Goal: Task Accomplishment & Management: Use online tool/utility

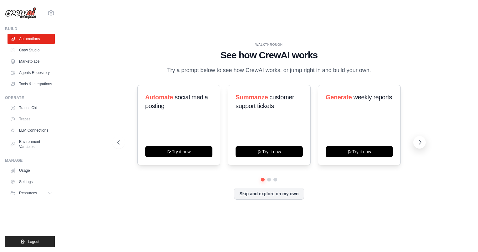
click at [419, 144] on icon at bounding box center [420, 142] width 6 height 6
click at [420, 143] on icon at bounding box center [420, 142] width 2 height 4
click at [28, 51] on link "Crew Studio" at bounding box center [31, 50] width 47 height 10
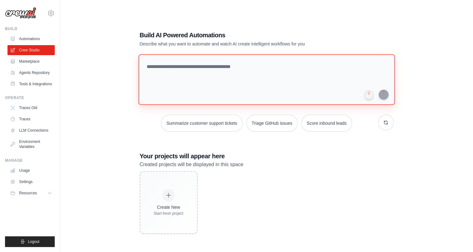
click at [240, 86] on textarea at bounding box center [266, 79] width 257 height 51
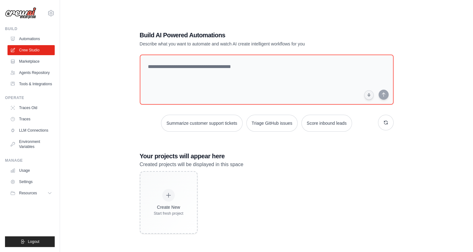
click at [298, 165] on p "Created projects will be displayed in this space" at bounding box center [267, 164] width 254 height 8
click at [299, 156] on h3 "Your projects will appear here" at bounding box center [267, 155] width 254 height 9
click at [303, 159] on h3 "Your projects will appear here" at bounding box center [267, 155] width 254 height 9
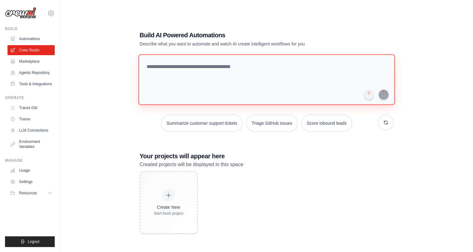
click at [260, 81] on textarea at bounding box center [266, 79] width 257 height 51
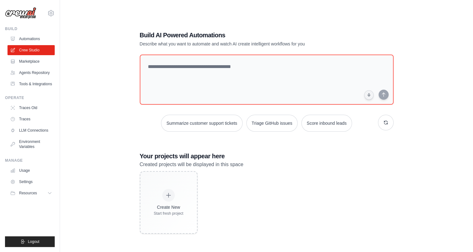
click at [120, 144] on div "Build AI Powered Automations Describe what you want to automate and watch AI cr…" at bounding box center [266, 132] width 393 height 252
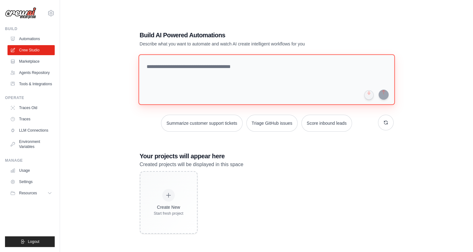
click at [147, 75] on textarea at bounding box center [266, 79] width 257 height 51
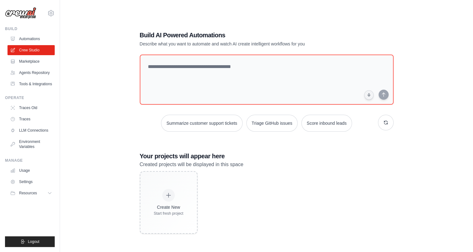
click at [105, 101] on div "Build AI Powered Automations Describe what you want to automate and watch AI cr…" at bounding box center [266, 132] width 393 height 252
click at [117, 96] on div "Build AI Powered Automations Describe what you want to automate and watch AI cr…" at bounding box center [266, 132] width 393 height 252
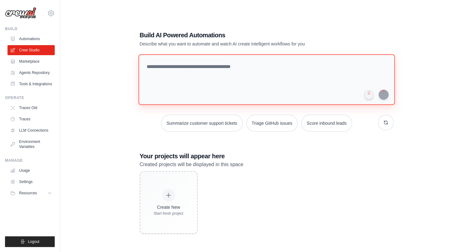
click at [208, 83] on textarea at bounding box center [266, 79] width 257 height 51
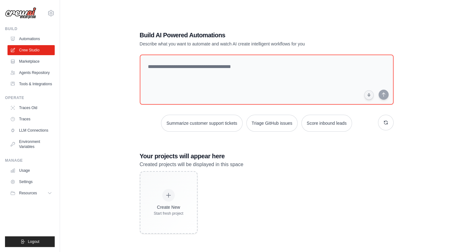
click at [103, 88] on div "Build AI Powered Automations Describe what you want to automate and watch AI cr…" at bounding box center [266, 132] width 393 height 252
click at [129, 126] on div "Build AI Powered Automations Describe what you want to automate and watch AI cr…" at bounding box center [266, 132] width 393 height 252
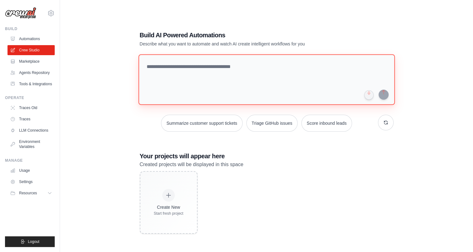
click at [159, 86] on textarea at bounding box center [266, 79] width 257 height 51
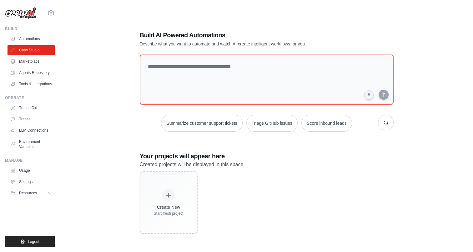
click at [247, 39] on h1 "Build AI Powered Automations" at bounding box center [245, 35] width 210 height 9
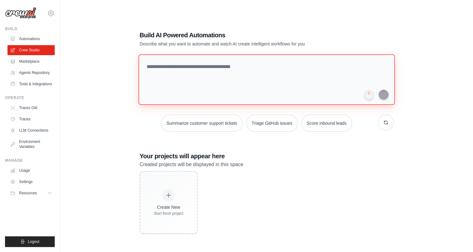
click at [206, 76] on textarea at bounding box center [266, 79] width 257 height 51
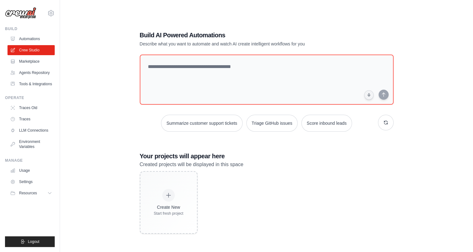
click at [109, 107] on div "Build AI Powered Automations Describe what you want to automate and watch AI cr…" at bounding box center [266, 132] width 393 height 252
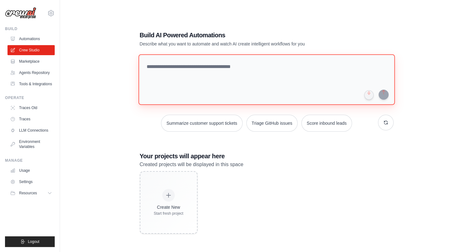
click at [166, 89] on textarea at bounding box center [266, 79] width 257 height 51
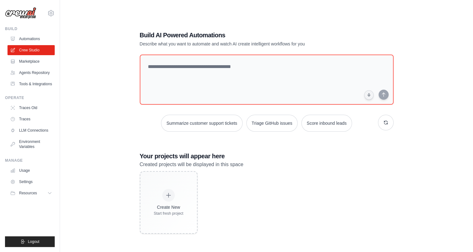
click at [118, 93] on div "Build AI Powered Automations Describe what you want to automate and watch AI cr…" at bounding box center [266, 132] width 393 height 252
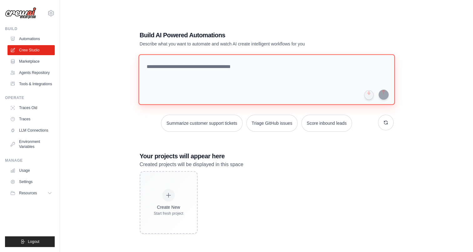
click at [174, 77] on textarea at bounding box center [266, 79] width 257 height 51
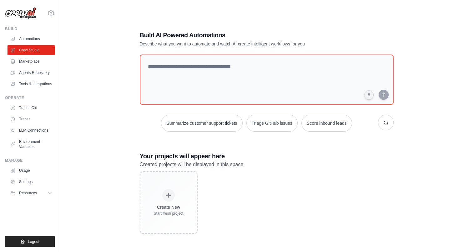
click at [115, 78] on div "Build AI Powered Automations Describe what you want to automate and watch AI cr…" at bounding box center [266, 132] width 393 height 252
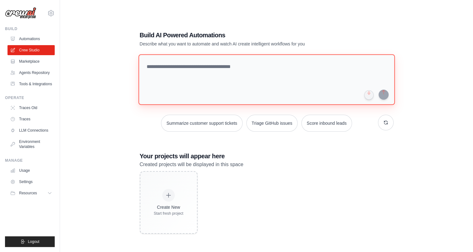
click at [157, 81] on textarea at bounding box center [266, 79] width 257 height 51
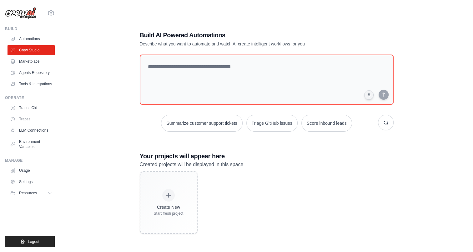
click at [109, 95] on div "Build AI Powered Automations Describe what you want to automate and watch AI cr…" at bounding box center [266, 132] width 393 height 252
click at [111, 97] on div "Build AI Powered Automations Describe what you want to automate and watch AI cr…" at bounding box center [266, 132] width 393 height 252
click at [121, 140] on div "Build AI Powered Automations Describe what you want to automate and watch AI cr…" at bounding box center [266, 132] width 393 height 252
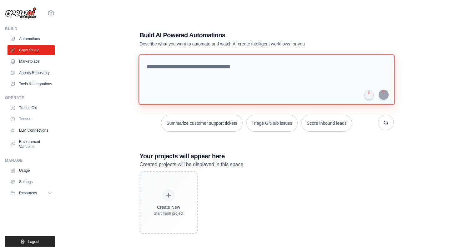
click at [178, 74] on textarea at bounding box center [266, 79] width 257 height 51
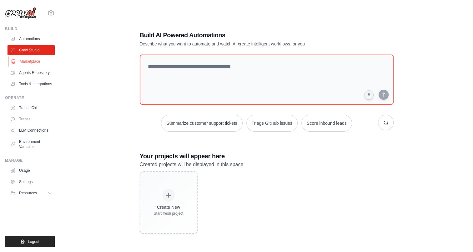
click at [34, 62] on link "Marketplace" at bounding box center [31, 61] width 47 height 10
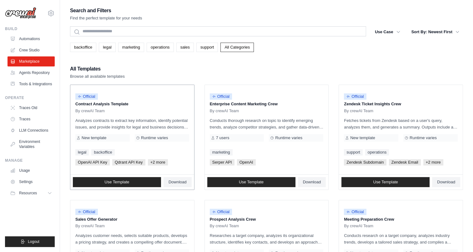
click at [94, 138] on span "New template" at bounding box center [94, 137] width 25 height 5
click at [253, 183] on span "Use Template" at bounding box center [251, 181] width 25 height 5
click at [315, 181] on span "Download" at bounding box center [312, 181] width 18 height 5
click at [300, 19] on div "Search and Filters Find the perfect template for your needs" at bounding box center [266, 13] width 393 height 15
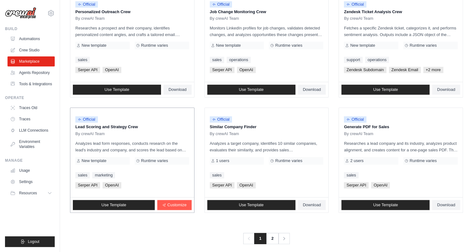
scroll to position [327, 0]
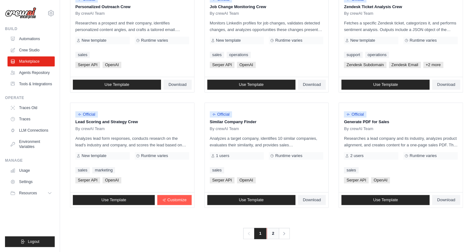
click at [272, 235] on link "2" at bounding box center [273, 232] width 13 height 11
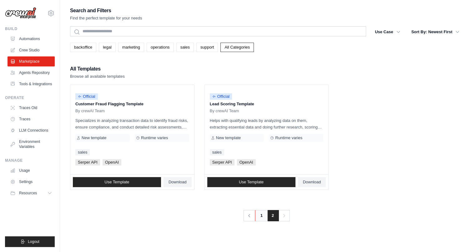
click at [259, 215] on link "1" at bounding box center [261, 215] width 13 height 11
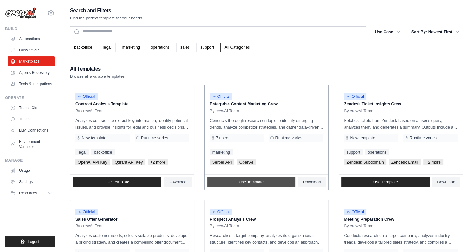
click at [245, 182] on span "Use Template" at bounding box center [251, 181] width 25 height 5
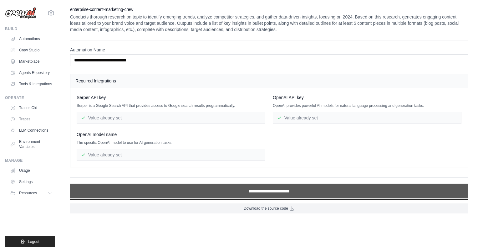
click at [252, 190] on input "**********" at bounding box center [269, 191] width 398 height 14
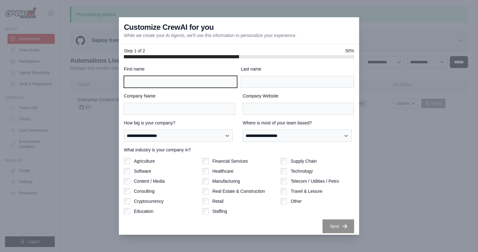
click at [221, 83] on input "First name" at bounding box center [180, 82] width 113 height 12
type input "*****"
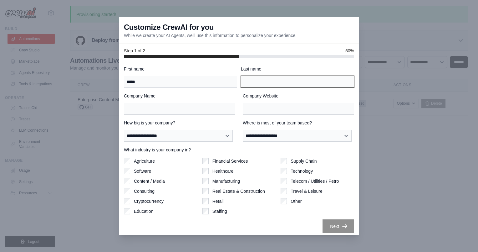
type input "******"
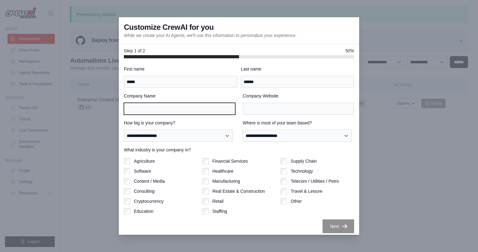
type input "**********"
drag, startPoint x: 149, startPoint y: 107, endPoint x: 101, endPoint y: 104, distance: 48.2
click at [101, 104] on div "**********" at bounding box center [239, 126] width 478 height 252
type input "**********"
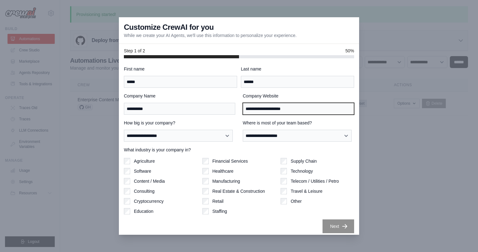
drag, startPoint x: 267, startPoint y: 106, endPoint x: 238, endPoint y: 104, distance: 29.5
click at [238, 104] on div "**********" at bounding box center [239, 104] width 230 height 22
click at [257, 104] on input "**********" at bounding box center [298, 109] width 111 height 12
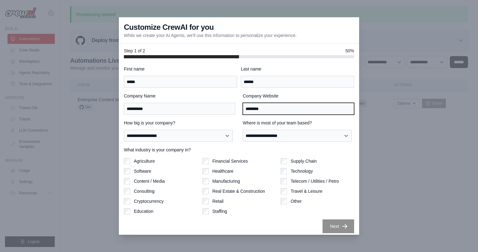
type input "**********"
click at [314, 121] on label "Where is most of your team based?" at bounding box center [298, 123] width 111 height 6
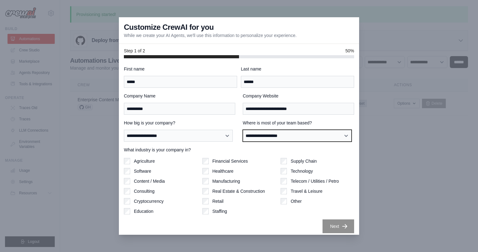
click at [314, 130] on select "**********" at bounding box center [297, 136] width 109 height 12
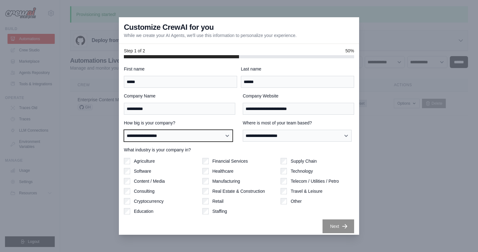
click at [188, 134] on select "**********" at bounding box center [178, 136] width 109 height 12
click at [189, 134] on select "**********" at bounding box center [178, 136] width 109 height 12
click at [190, 134] on select "**********" at bounding box center [178, 136] width 109 height 12
select select "**********"
click at [124, 130] on select "**********" at bounding box center [178, 136] width 109 height 12
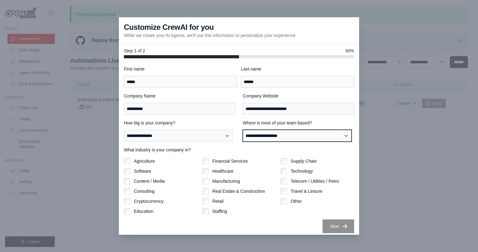
click at [270, 135] on select "**********" at bounding box center [297, 136] width 109 height 12
select select "**********"
click at [243, 130] on select "**********" at bounding box center [297, 136] width 109 height 12
click at [167, 151] on label "What industry is your company in?" at bounding box center [239, 149] width 230 height 6
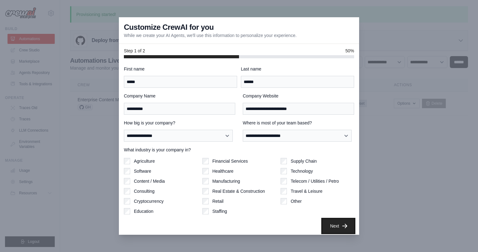
click at [328, 223] on button "Next" at bounding box center [339, 226] width 32 height 14
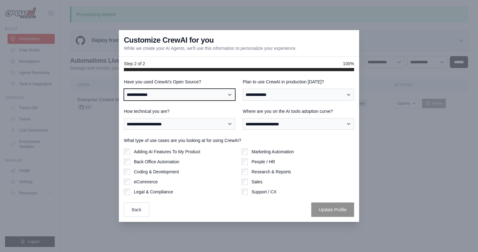
click at [204, 94] on select "**********" at bounding box center [179, 95] width 111 height 12
select select "**"
click at [124, 89] on select "**********" at bounding box center [179, 95] width 111 height 12
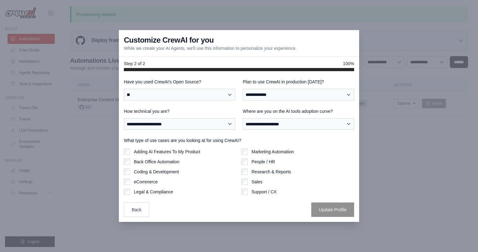
click at [277, 105] on div "**********" at bounding box center [239, 148] width 230 height 138
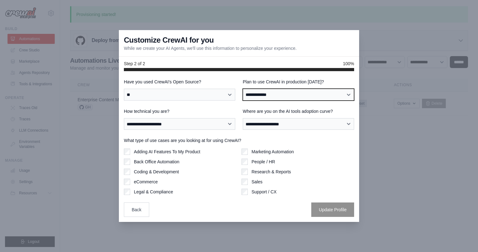
click at [270, 94] on select "**********" at bounding box center [298, 95] width 111 height 12
select select "****"
click at [243, 89] on select "**********" at bounding box center [298, 95] width 111 height 12
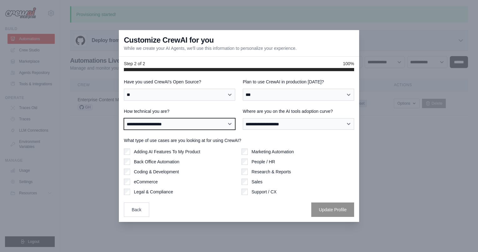
click at [183, 125] on select "**********" at bounding box center [179, 124] width 111 height 12
select select "**********"
click at [124, 118] on select "**********" at bounding box center [179, 124] width 111 height 12
click at [213, 125] on select "**********" at bounding box center [179, 124] width 111 height 12
click at [201, 125] on select "**********" at bounding box center [179, 124] width 111 height 12
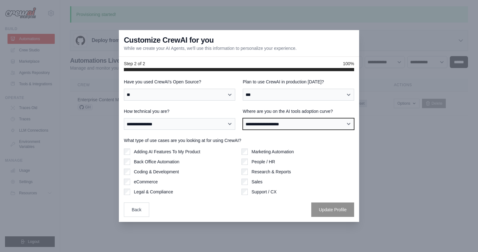
click at [284, 127] on select "**********" at bounding box center [298, 124] width 111 height 12
click at [307, 111] on label "Where are you on the AI tools adoption curve?" at bounding box center [298, 111] width 111 height 6
click at [307, 118] on select "**********" at bounding box center [298, 124] width 111 height 12
click at [301, 111] on label "Where are you on the AI tools adoption curve?" at bounding box center [298, 111] width 111 height 6
click at [301, 118] on select "**********" at bounding box center [298, 124] width 111 height 12
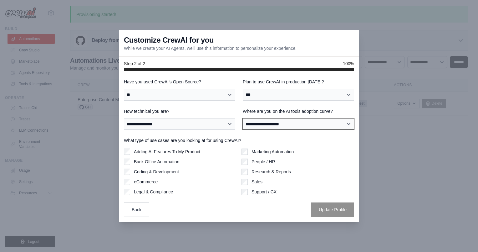
click at [308, 120] on select "**********" at bounding box center [298, 124] width 111 height 12
select select "**********"
click at [243, 118] on select "**********" at bounding box center [298, 124] width 111 height 12
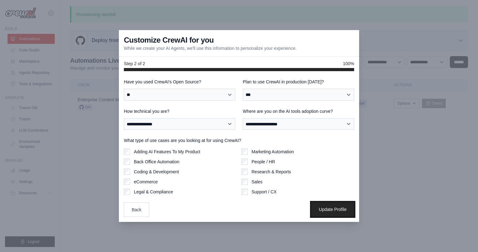
click at [325, 208] on button "Update Profile" at bounding box center [332, 209] width 43 height 14
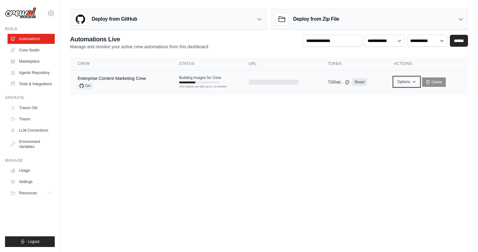
click at [418, 82] on button "Options" at bounding box center [406, 81] width 25 height 9
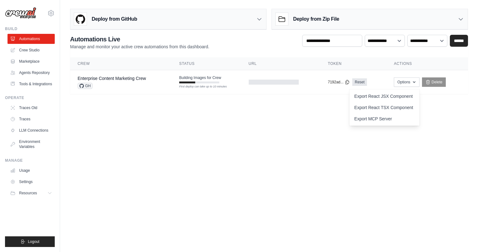
click at [193, 125] on body "nabil.orfali@techguilds.com Settings Build Automations Resources Blog" at bounding box center [239, 126] width 478 height 252
click at [132, 79] on link "Enterprise Content Marketing Crew" at bounding box center [112, 78] width 69 height 5
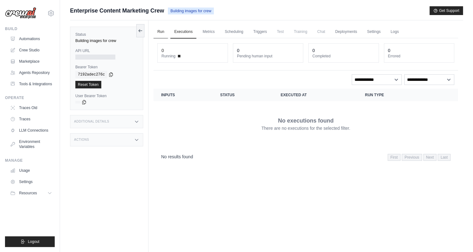
click at [160, 31] on link "Run" at bounding box center [161, 31] width 14 height 13
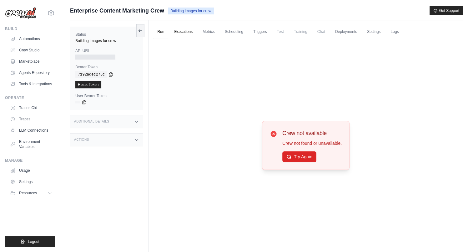
click at [178, 30] on link "Executions" at bounding box center [184, 31] width 26 height 13
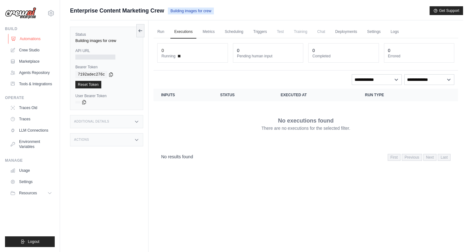
click at [27, 39] on link "Automations" at bounding box center [31, 39] width 47 height 10
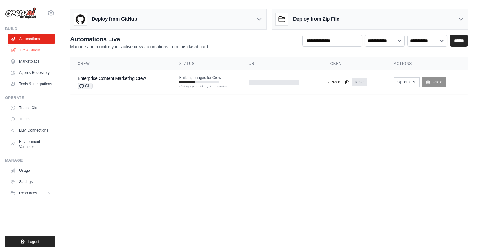
click at [29, 51] on link "Crew Studio" at bounding box center [31, 50] width 47 height 10
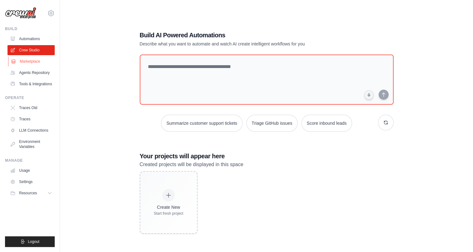
click at [33, 62] on link "Marketplace" at bounding box center [31, 61] width 47 height 10
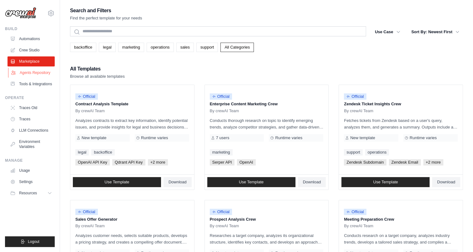
click at [39, 70] on link "Agents Repository" at bounding box center [31, 73] width 47 height 10
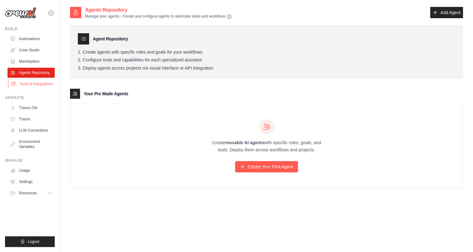
click at [32, 80] on link "Tools & Integrations" at bounding box center [31, 84] width 47 height 10
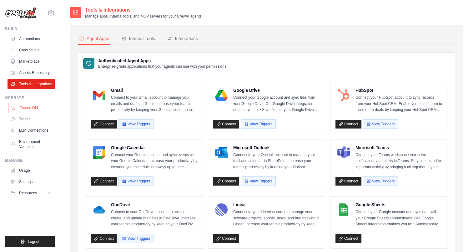
click at [38, 108] on link "Traces Old" at bounding box center [31, 108] width 47 height 10
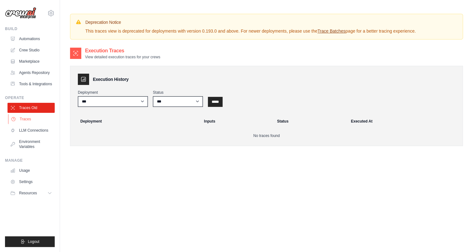
click at [20, 116] on link "Traces" at bounding box center [31, 119] width 47 height 10
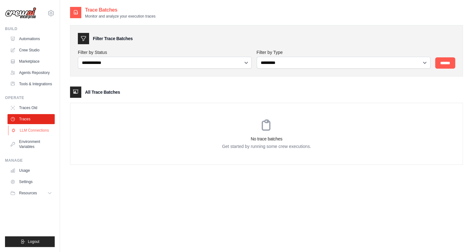
click at [34, 132] on link "LLM Connections" at bounding box center [31, 130] width 47 height 10
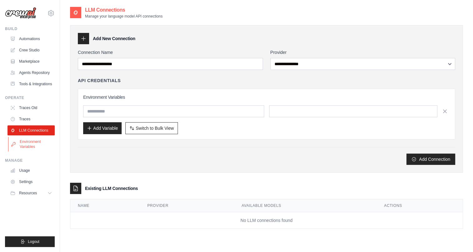
click at [35, 144] on link "Environment Variables" at bounding box center [31, 143] width 47 height 15
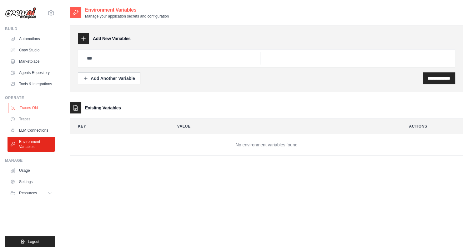
click at [36, 111] on link "Traces Old" at bounding box center [31, 108] width 47 height 10
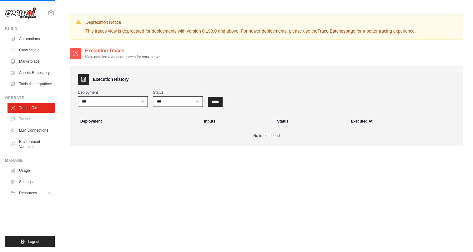
drag, startPoint x: 16, startPoint y: 28, endPoint x: 19, endPoint y: 28, distance: 3.6
click at [16, 28] on div "Build" at bounding box center [30, 28] width 50 height 5
drag, startPoint x: 99, startPoint y: 175, endPoint x: 98, endPoint y: 171, distance: 3.9
click at [99, 175] on div "**********" at bounding box center [266, 173] width 393 height 252
click at [33, 120] on link "Traces" at bounding box center [31, 119] width 47 height 10
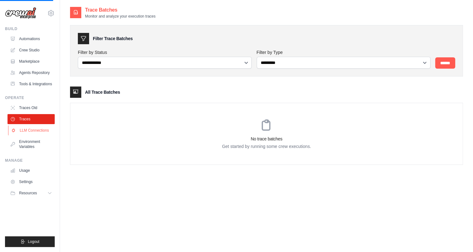
click at [32, 129] on link "LLM Connections" at bounding box center [31, 130] width 47 height 10
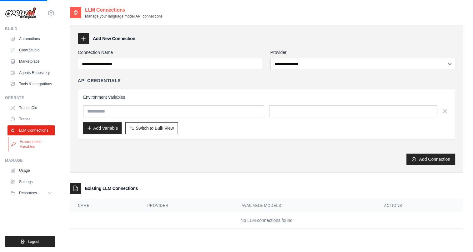
click at [27, 141] on link "Environment Variables" at bounding box center [31, 143] width 47 height 15
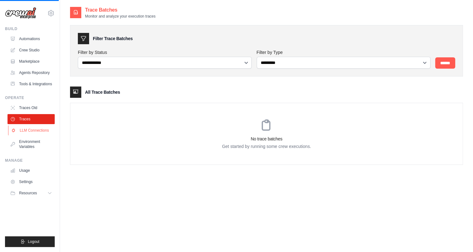
click at [35, 130] on link "LLM Connections" at bounding box center [31, 130] width 47 height 10
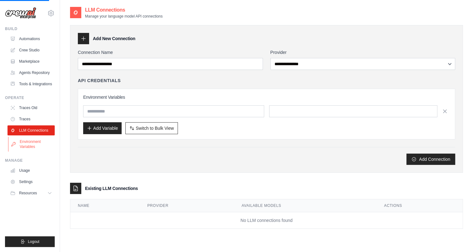
click at [30, 140] on link "Environment Variables" at bounding box center [31, 143] width 47 height 15
click at [29, 145] on link "Environment Variables" at bounding box center [31, 143] width 47 height 15
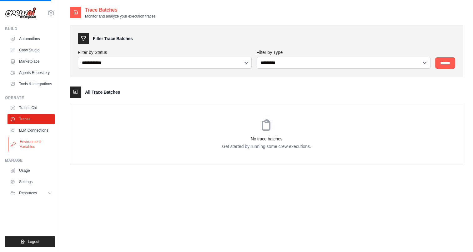
click at [33, 146] on link "Environment Variables" at bounding box center [31, 143] width 47 height 15
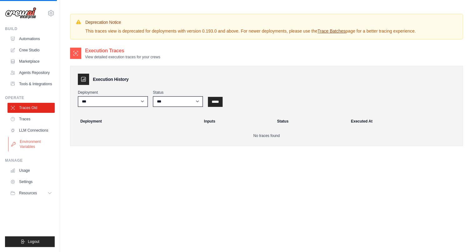
click at [28, 146] on link "Environment Variables" at bounding box center [31, 143] width 47 height 15
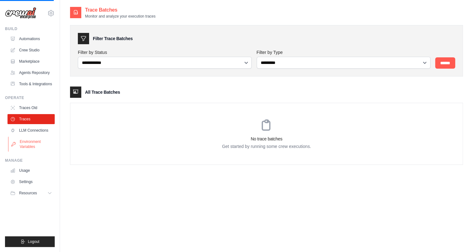
drag, startPoint x: 28, startPoint y: 146, endPoint x: 31, endPoint y: 147, distance: 3.7
click at [31, 147] on link "Environment Variables" at bounding box center [31, 143] width 47 height 15
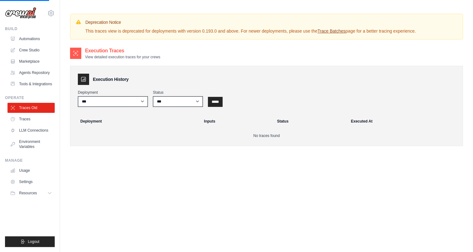
click at [32, 147] on link "Environment Variables" at bounding box center [31, 143] width 47 height 15
click at [32, 146] on link "Environment Variables" at bounding box center [31, 143] width 47 height 15
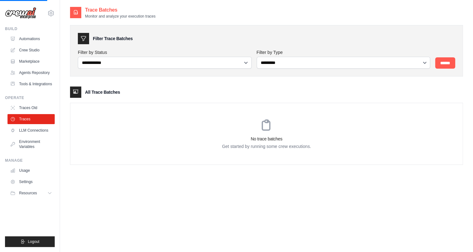
click at [32, 146] on link "Environment Variables" at bounding box center [31, 143] width 47 height 15
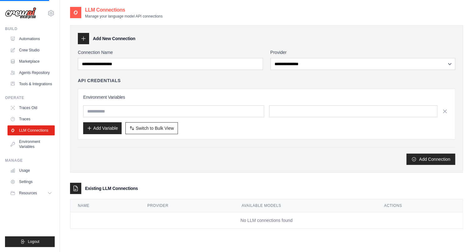
click at [32, 146] on link "Environment Variables" at bounding box center [31, 143] width 47 height 15
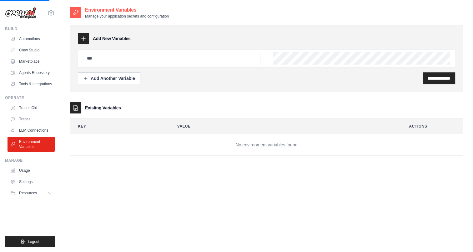
click at [32, 146] on link "Environment Variables" at bounding box center [31, 143] width 47 height 15
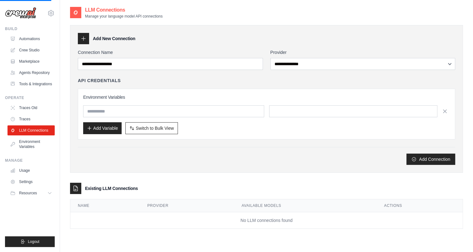
click at [32, 146] on link "Environment Variables" at bounding box center [31, 143] width 47 height 15
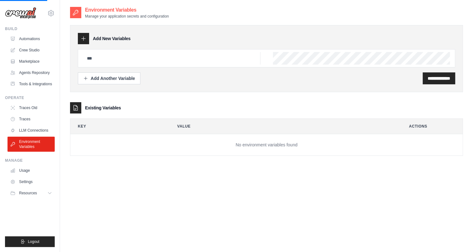
click at [32, 146] on link "Environment Variables" at bounding box center [31, 143] width 47 height 15
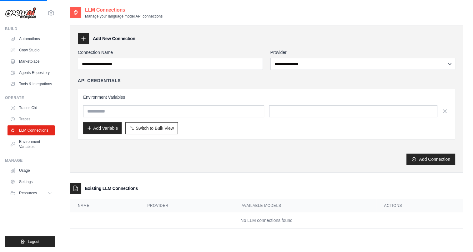
click at [32, 146] on link "Environment Variables" at bounding box center [31, 143] width 47 height 15
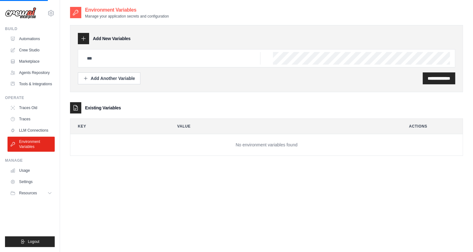
click at [32, 146] on link "Environment Variables" at bounding box center [31, 143] width 47 height 15
click at [32, 132] on link "LLM Connections" at bounding box center [31, 130] width 47 height 10
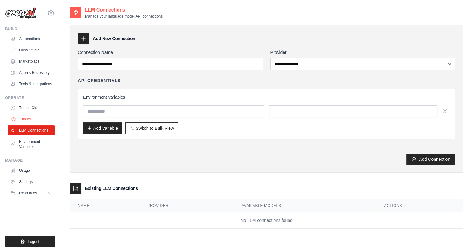
click at [29, 121] on link "Traces" at bounding box center [31, 119] width 47 height 10
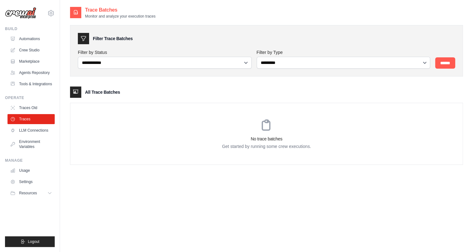
click at [30, 110] on link "Traces Old" at bounding box center [31, 108] width 47 height 10
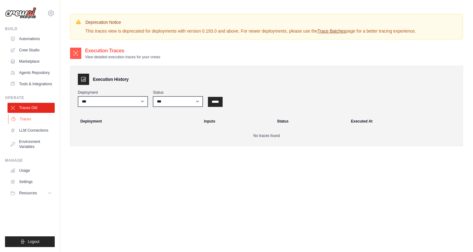
click at [32, 120] on link "Traces" at bounding box center [31, 119] width 47 height 10
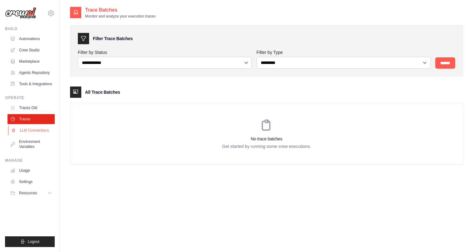
click at [30, 126] on link "LLM Connections" at bounding box center [31, 130] width 47 height 10
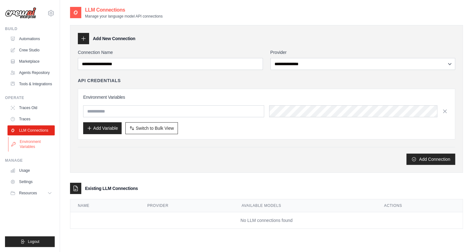
click at [28, 142] on link "Environment Variables" at bounding box center [31, 143] width 47 height 15
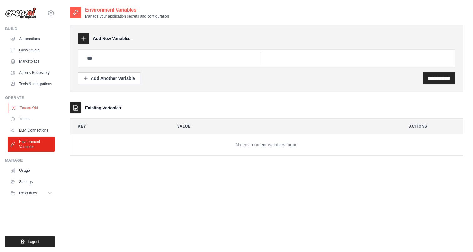
click at [29, 109] on link "Traces Old" at bounding box center [31, 108] width 47 height 10
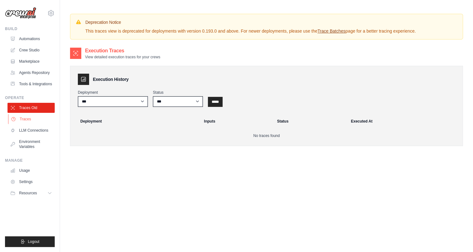
click at [24, 119] on link "Traces" at bounding box center [31, 119] width 47 height 10
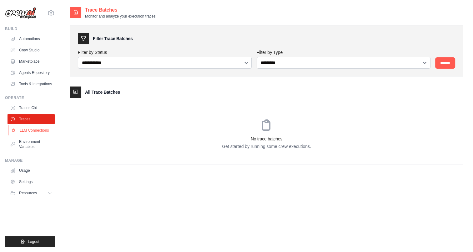
drag, startPoint x: 24, startPoint y: 119, endPoint x: 25, endPoint y: 133, distance: 14.1
click at [25, 133] on link "LLM Connections" at bounding box center [31, 130] width 47 height 10
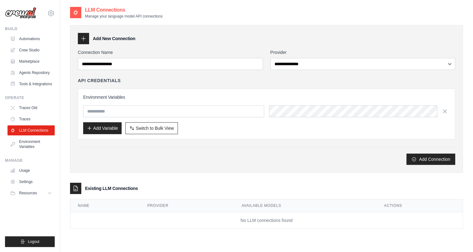
click at [26, 146] on link "Environment Variables" at bounding box center [31, 143] width 47 height 15
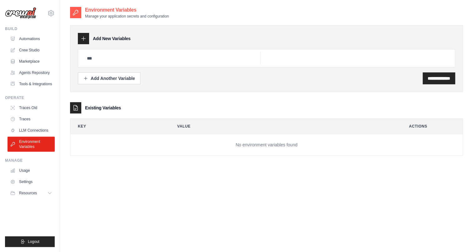
click at [331, 18] on div "Environment Variables Manage your application secrets and configuration" at bounding box center [266, 12] width 393 height 13
click at [24, 39] on link "Automations" at bounding box center [31, 39] width 47 height 10
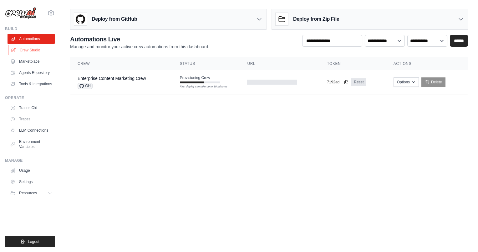
click at [26, 51] on link "Crew Studio" at bounding box center [31, 50] width 47 height 10
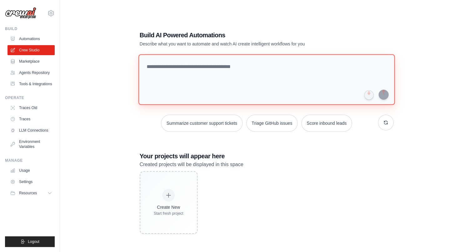
click at [181, 84] on textarea at bounding box center [266, 79] width 257 height 51
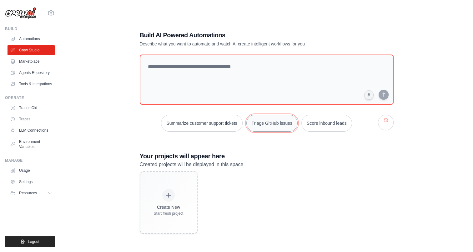
click at [274, 126] on button "Triage GitHub issues" at bounding box center [272, 123] width 51 height 17
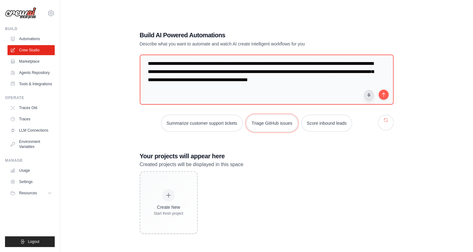
scroll to position [11, 0]
click at [383, 94] on button "submit" at bounding box center [384, 94] width 10 height 10
click at [35, 62] on link "Marketplace" at bounding box center [31, 61] width 47 height 10
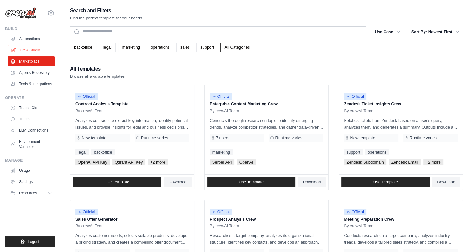
click at [36, 50] on link "Crew Studio" at bounding box center [31, 50] width 47 height 10
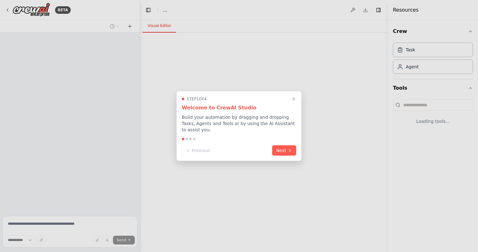
select select "****"
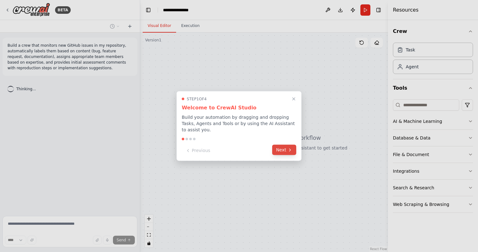
click at [285, 149] on button "Next" at bounding box center [284, 150] width 24 height 10
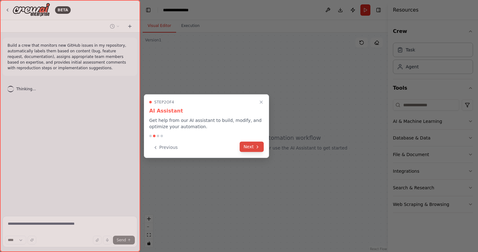
click at [256, 147] on icon at bounding box center [257, 146] width 5 height 5
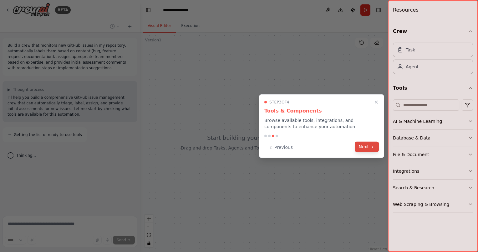
click at [364, 149] on button "Next" at bounding box center [367, 146] width 24 height 10
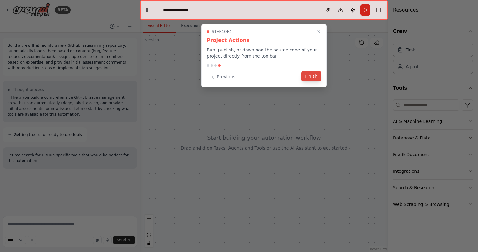
click at [311, 76] on button "Finish" at bounding box center [311, 76] width 20 height 10
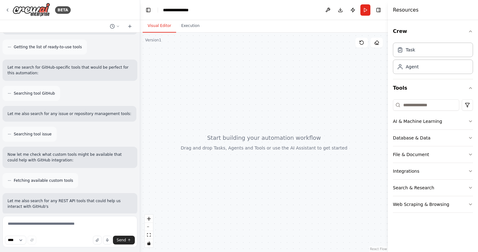
scroll to position [134, 0]
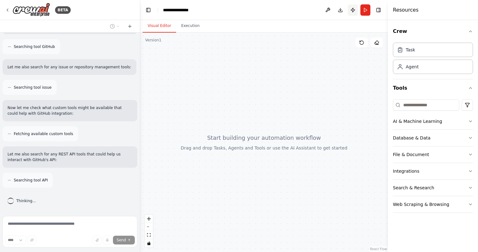
click at [354, 11] on button "Publish" at bounding box center [353, 9] width 10 height 11
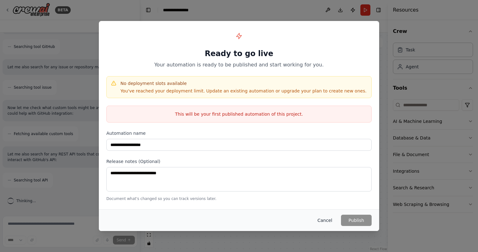
click at [325, 219] on button "Cancel" at bounding box center [325, 219] width 25 height 11
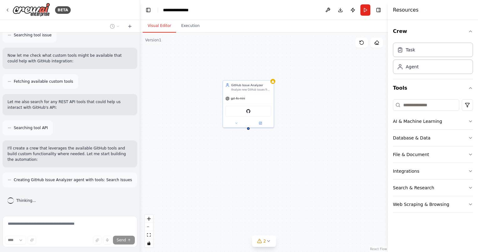
scroll to position [206, 0]
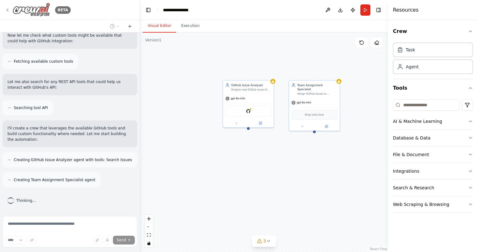
click at [8, 8] on icon at bounding box center [7, 10] width 5 height 5
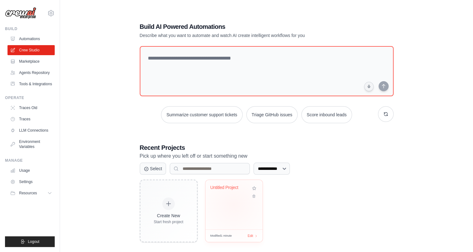
click at [234, 204] on div "Untitled Project" at bounding box center [234, 204] width 57 height 49
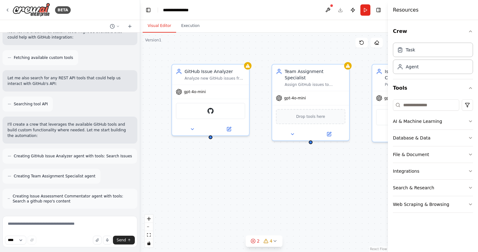
scroll to position [272, 0]
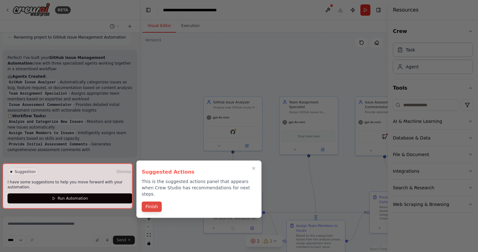
click at [152, 201] on button "Finish" at bounding box center [152, 206] width 20 height 10
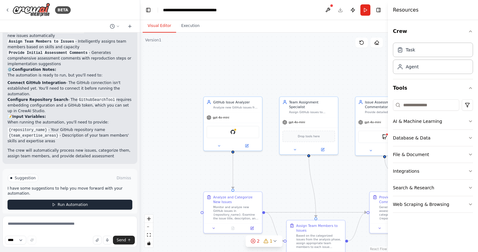
scroll to position [653, 0]
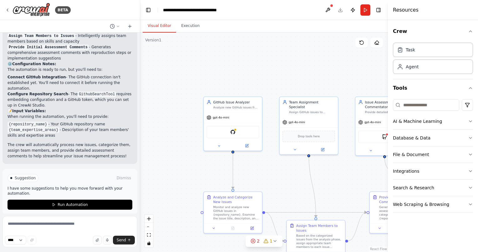
drag, startPoint x: 292, startPoint y: 169, endPoint x: 225, endPoint y: 67, distance: 121.7
drag, startPoint x: 225, startPoint y: 67, endPoint x: 390, endPoint y: 29, distance: 169.5
click at [337, 40] on div ".deletable-edge-delete-btn { width: 20px; height: 20px; border: 0px solid #ffff…" at bounding box center [264, 142] width 248 height 219
click at [378, 9] on button "Toggle Right Sidebar" at bounding box center [378, 10] width 9 height 9
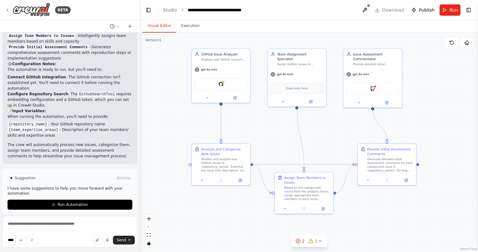
drag, startPoint x: 374, startPoint y: 66, endPoint x: 364, endPoint y: 28, distance: 38.6
click at [364, 28] on div "Visual Editor Execution Version 1 Show Tools Hide Agents .deletable-edge-delete…" at bounding box center [309, 136] width 338 height 232
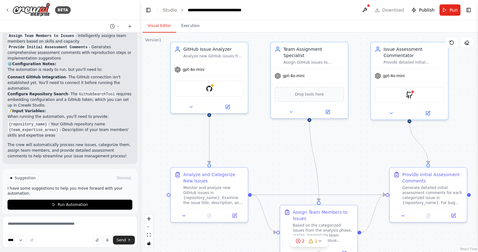
drag, startPoint x: 280, startPoint y: 131, endPoint x: 280, endPoint y: 159, distance: 27.5
click at [280, 159] on div ".deletable-edge-delete-btn { width: 20px; height: 20px; border: 0px solid #ffff…" at bounding box center [309, 142] width 338 height 219
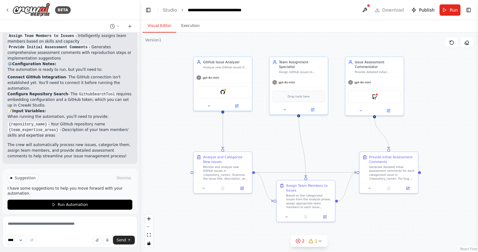
drag, startPoint x: 282, startPoint y: 140, endPoint x: 279, endPoint y: 153, distance: 14.0
click at [279, 153] on div ".deletable-edge-delete-btn { width: 20px; height: 20px; border: 0px solid #ffff…" at bounding box center [309, 142] width 338 height 219
click at [303, 241] on span "2" at bounding box center [303, 240] width 3 height 6
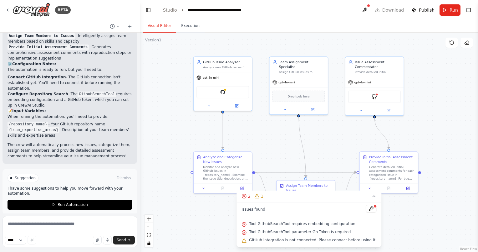
click at [211, 212] on div ".deletable-edge-delete-btn { width: 20px; height: 20px; border: 0px solid #ffff…" at bounding box center [309, 142] width 338 height 219
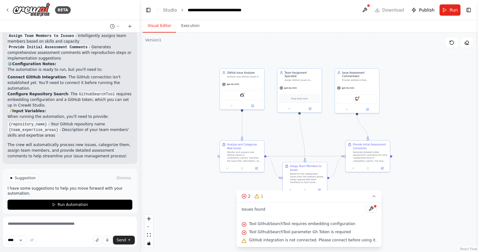
drag, startPoint x: 178, startPoint y: 145, endPoint x: 202, endPoint y: 121, distance: 34.1
click at [202, 121] on div ".deletable-edge-delete-btn { width: 20px; height: 20px; border: 0px solid #ffff…" at bounding box center [309, 142] width 338 height 219
click at [198, 179] on div ".deletable-edge-delete-btn { width: 20px; height: 20px; border: 0px solid #ffff…" at bounding box center [309, 142] width 338 height 219
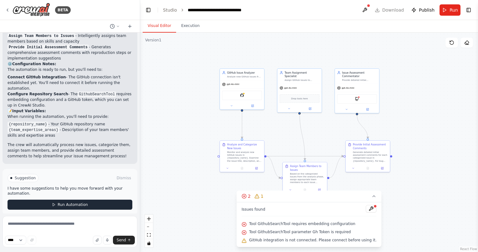
click at [63, 202] on span "Run Automation" at bounding box center [73, 204] width 30 height 5
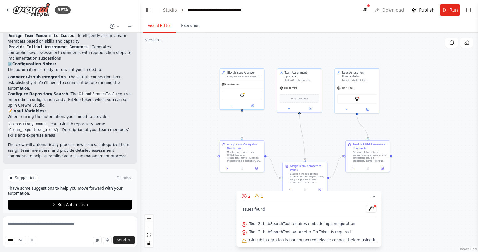
scroll to position [602, 0]
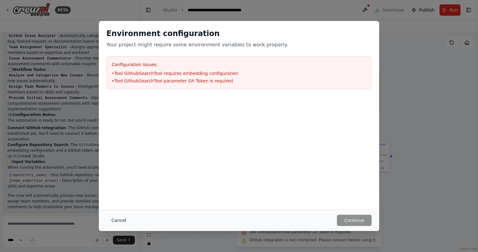
click at [110, 218] on button "Cancel" at bounding box center [118, 219] width 25 height 11
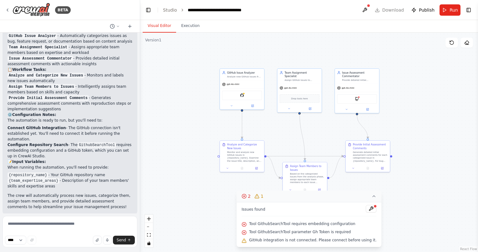
click at [372, 197] on icon at bounding box center [374, 195] width 5 height 5
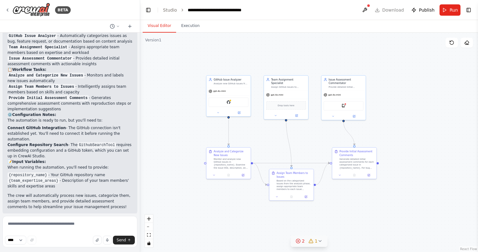
drag, startPoint x: 182, startPoint y: 68, endPoint x: 169, endPoint y: 75, distance: 15.1
click at [169, 75] on div ".deletable-edge-delete-btn { width: 20px; height: 20px; border: 0px solid #ffff…" at bounding box center [309, 142] width 338 height 219
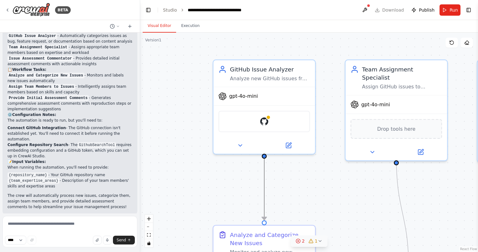
click at [264, 182] on icon "Edge from 4448d435-0a55-4f4c-9101-8cf8e2d04264 to 3f2f3287-79bd-4d86-9614-97968…" at bounding box center [264, 189] width 0 height 62
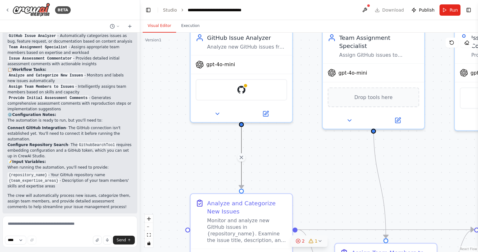
drag, startPoint x: 222, startPoint y: 175, endPoint x: 199, endPoint y: 144, distance: 39.0
click at [199, 144] on div ".deletable-edge-delete-btn { width: 20px; height: 20px; border: 0px solid #ffff…" at bounding box center [309, 142] width 338 height 219
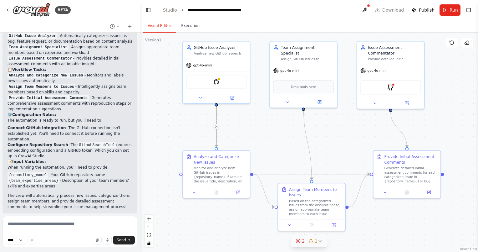
drag, startPoint x: 283, startPoint y: 171, endPoint x: 273, endPoint y: 145, distance: 28.2
click at [273, 145] on div ".deletable-edge-delete-btn { width: 20px; height: 20px; border: 0px solid #ffff…" at bounding box center [309, 142] width 338 height 219
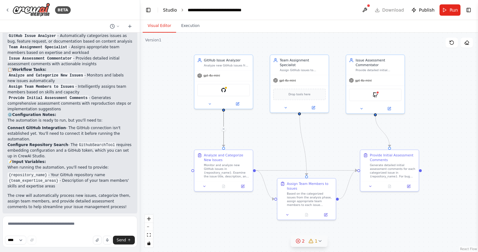
click at [170, 10] on link "Studio" at bounding box center [170, 10] width 14 height 5
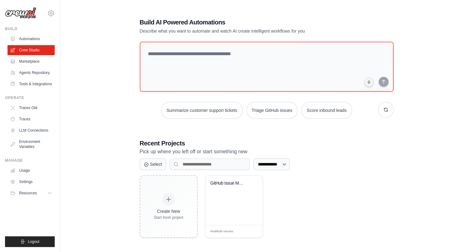
scroll to position [13, 0]
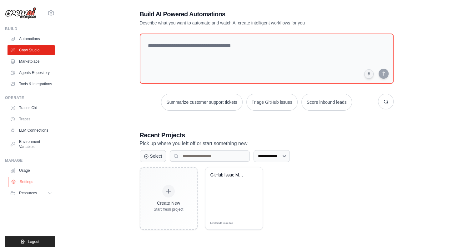
click at [26, 182] on link "Settings" at bounding box center [31, 181] width 47 height 10
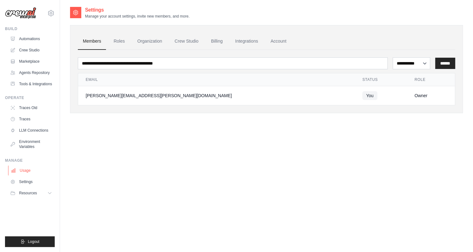
click at [30, 168] on link "Usage" at bounding box center [31, 170] width 47 height 10
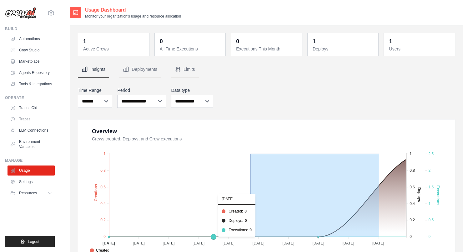
drag, startPoint x: 380, startPoint y: 214, endPoint x: 251, endPoint y: 207, distance: 129.1
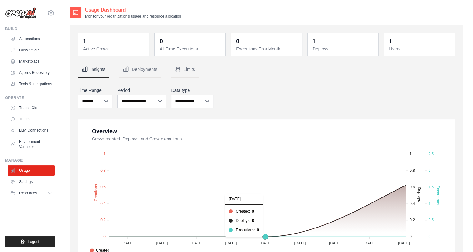
click at [307, 204] on foreignobject "Created Deploys Executions" at bounding box center [267, 199] width 361 height 110
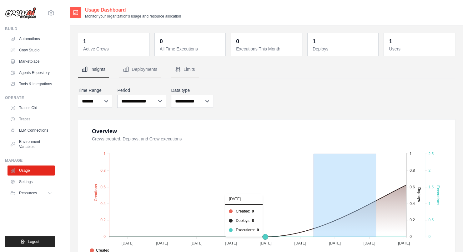
drag, startPoint x: 370, startPoint y: 212, endPoint x: 384, endPoint y: 211, distance: 13.5
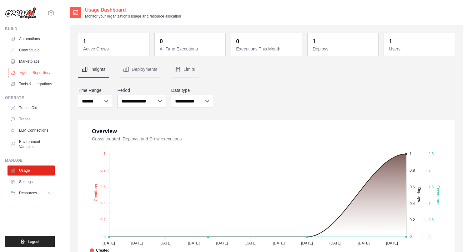
click at [31, 72] on link "Agents Repository" at bounding box center [31, 73] width 47 height 10
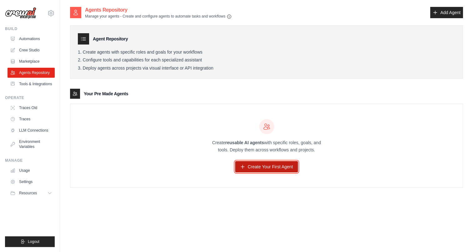
click at [271, 164] on link "Create Your First Agent" at bounding box center [266, 166] width 63 height 11
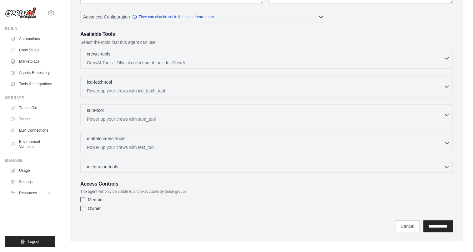
scroll to position [130, 0]
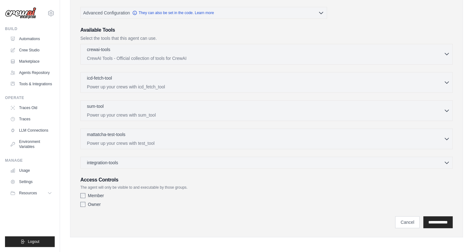
click at [109, 54] on div "crewai-tools 0 selected CrewAI Tools - Official collection of tools for CrewAI" at bounding box center [265, 53] width 357 height 15
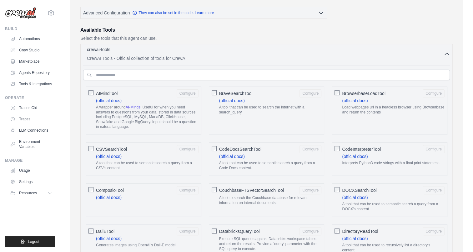
click at [115, 55] on p "CrewAI Tools - Official collection of tools for CrewAI" at bounding box center [265, 58] width 357 height 6
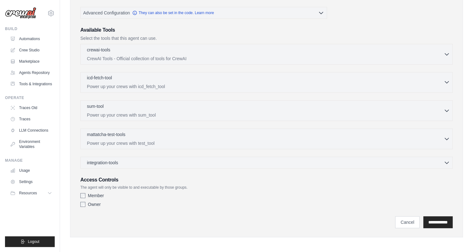
click at [129, 81] on div "icd-fetch-tool 0 selected Power up your crews with icd_fetch_tool" at bounding box center [265, 81] width 357 height 15
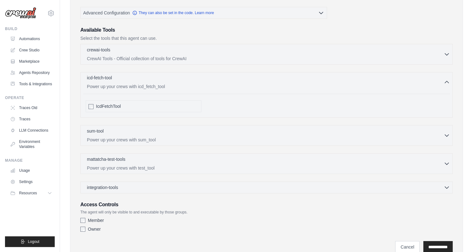
click at [129, 81] on div "icd-fetch-tool 0 selected Power up your crews with icd_fetch_tool" at bounding box center [265, 81] width 357 height 15
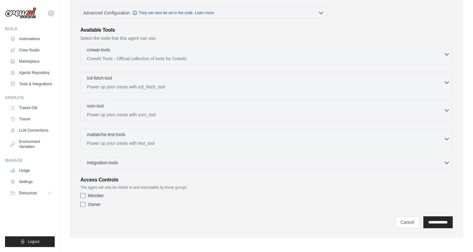
click at [131, 111] on p "Power up your crews with sum_tool" at bounding box center [265, 114] width 357 height 6
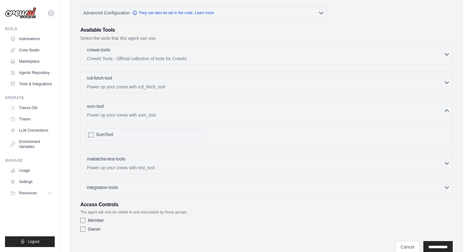
click at [126, 157] on div "mattatcha-test-tools 0 selected" at bounding box center [265, 159] width 357 height 8
